Goal: Task Accomplishment & Management: Use online tool/utility

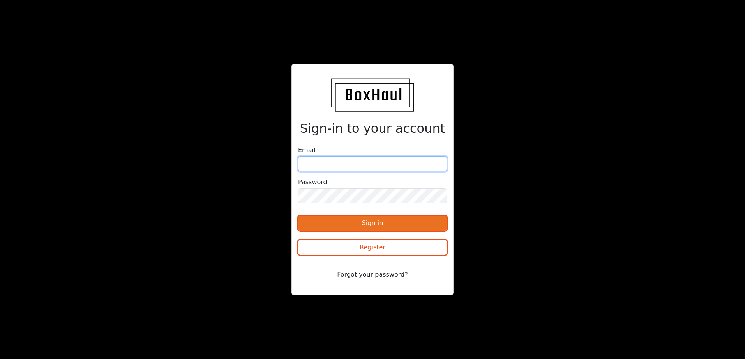
type input "gary.armstrong@ccis-network.com"
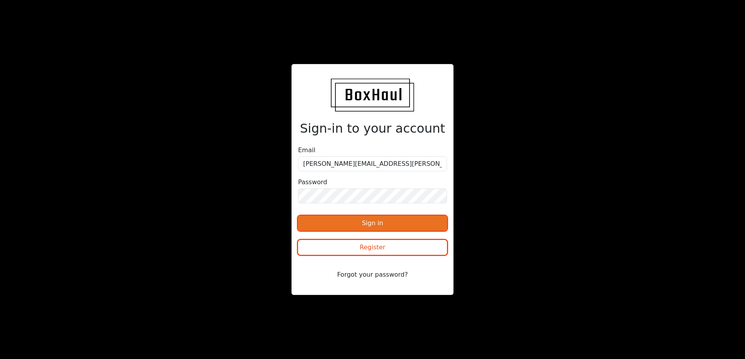
click at [380, 225] on button "Sign in" at bounding box center [372, 223] width 149 height 15
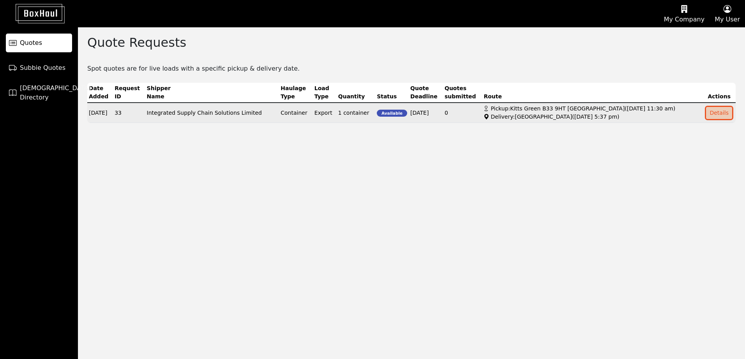
click at [722, 107] on button "Details" at bounding box center [719, 113] width 26 height 12
